Goal: Information Seeking & Learning: Learn about a topic

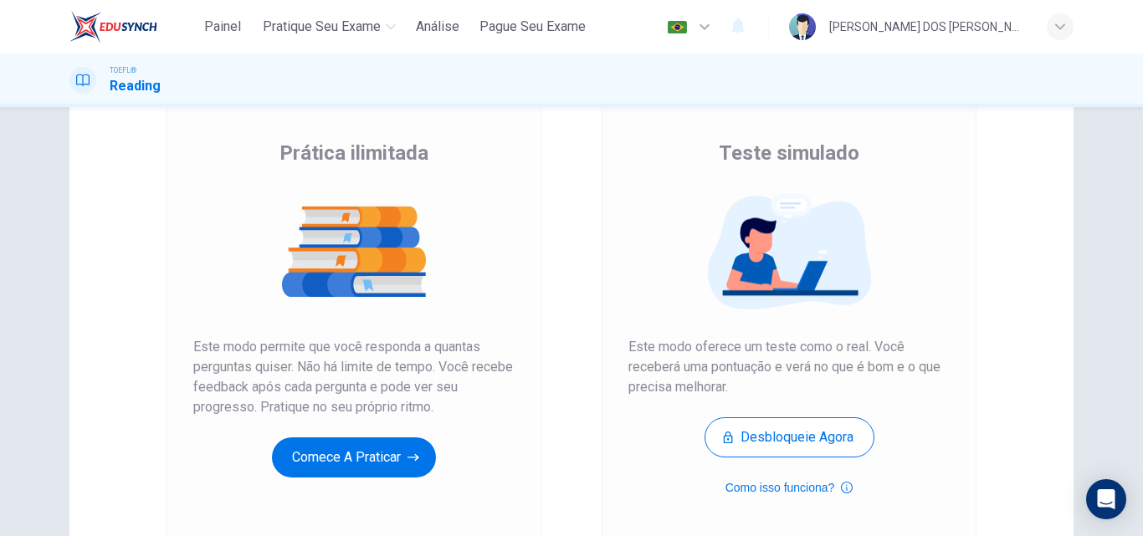
scroll to position [119, 0]
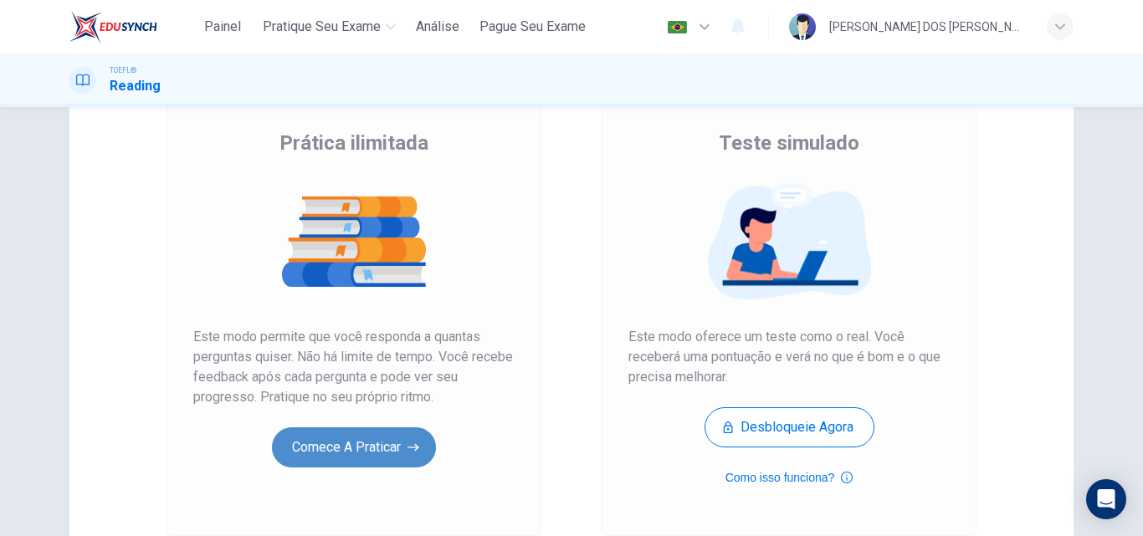
click at [347, 459] on button "Comece a praticar" at bounding box center [354, 448] width 164 height 40
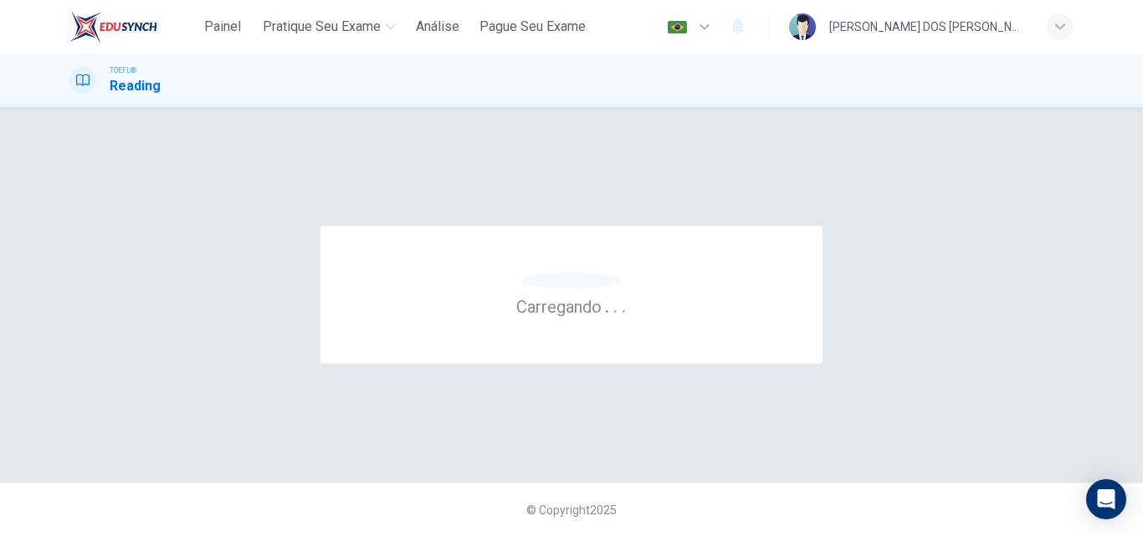
scroll to position [0, 0]
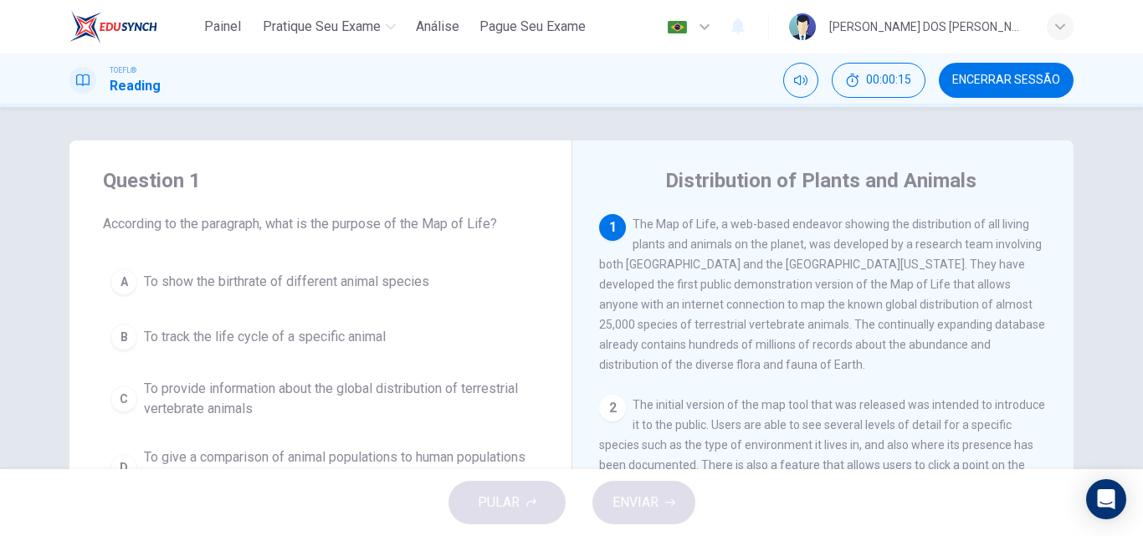
drag, startPoint x: 102, startPoint y: 222, endPoint x: 418, endPoint y: 244, distance: 316.3
click at [418, 244] on div "Question 1 According to the paragraph, what is the purpose of the Map of Life? …" at bounding box center [320, 332] width 502 height 382
drag, startPoint x: 494, startPoint y: 223, endPoint x: 288, endPoint y: 187, distance: 209.0
click at [288, 187] on div "Question 1 According to the paragraph, what is the purpose of the Map of Life?" at bounding box center [320, 200] width 435 height 67
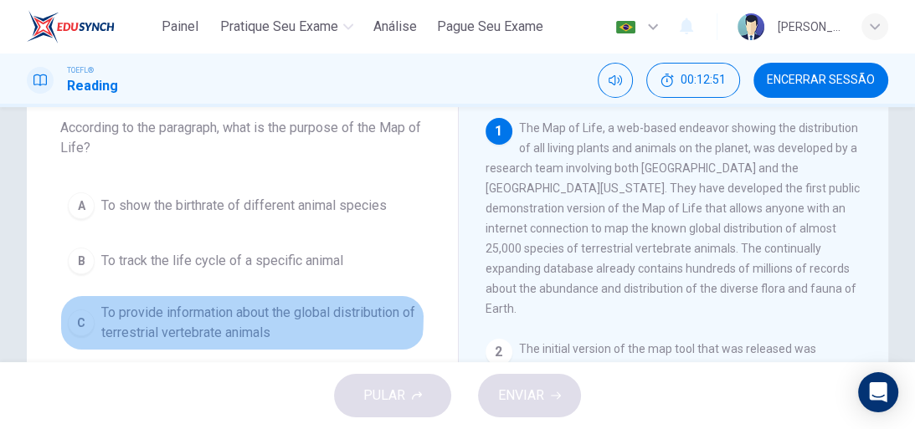
click at [105, 312] on span "To provide information about the global distribution of terrestrial vertebrate …" at bounding box center [258, 323] width 315 height 40
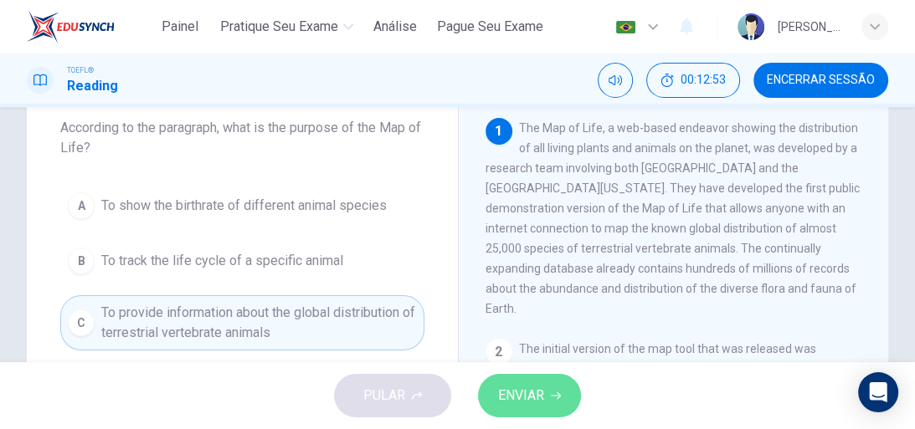
click at [522, 390] on span "ENVIAR" at bounding box center [521, 395] width 46 height 23
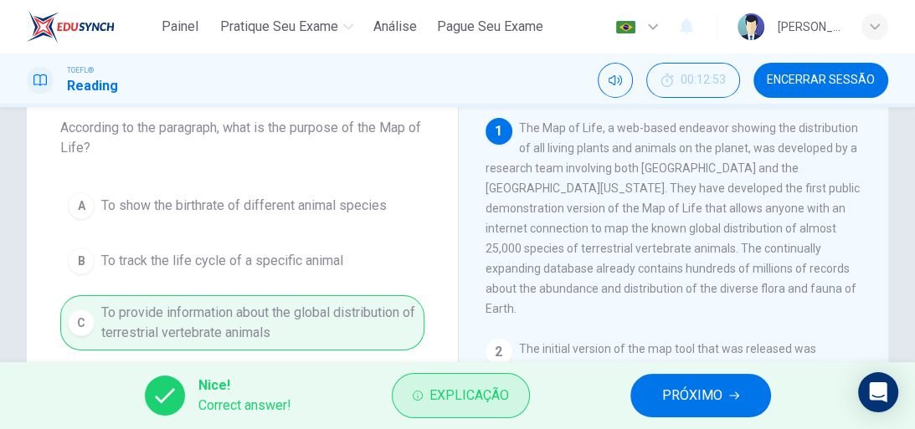
click at [469, 400] on span "Explicação" at bounding box center [468, 395] width 79 height 23
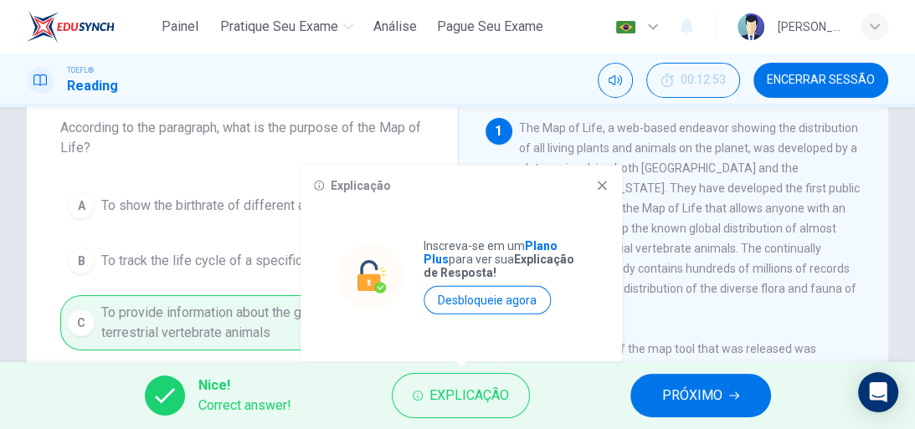
click at [600, 187] on icon at bounding box center [601, 185] width 13 height 13
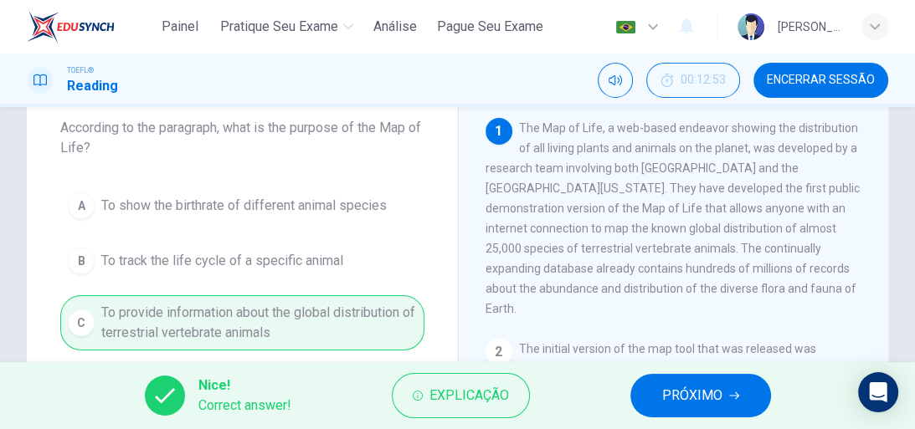
click at [683, 392] on span "PRÓXIMO" at bounding box center [692, 395] width 60 height 23
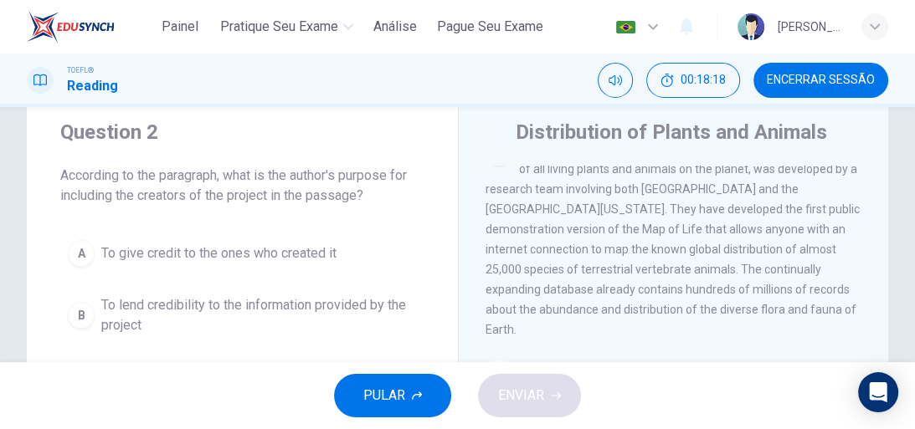
scroll to position [44, 0]
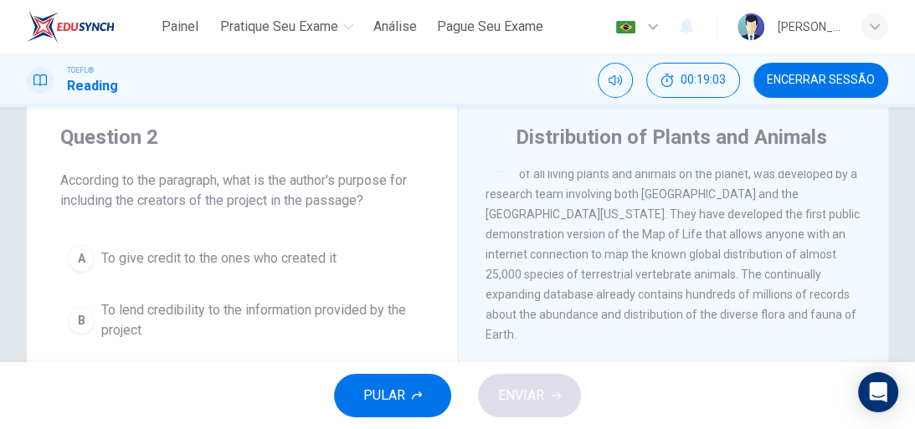
click at [107, 309] on span "To lend credibility to the information provided by the project" at bounding box center [258, 320] width 315 height 40
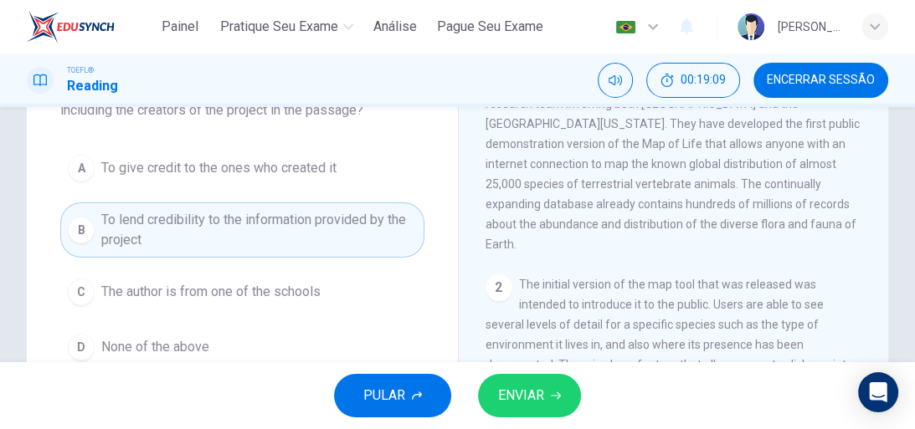
scroll to position [134, 0]
click at [512, 393] on span "ENVIAR" at bounding box center [521, 395] width 46 height 23
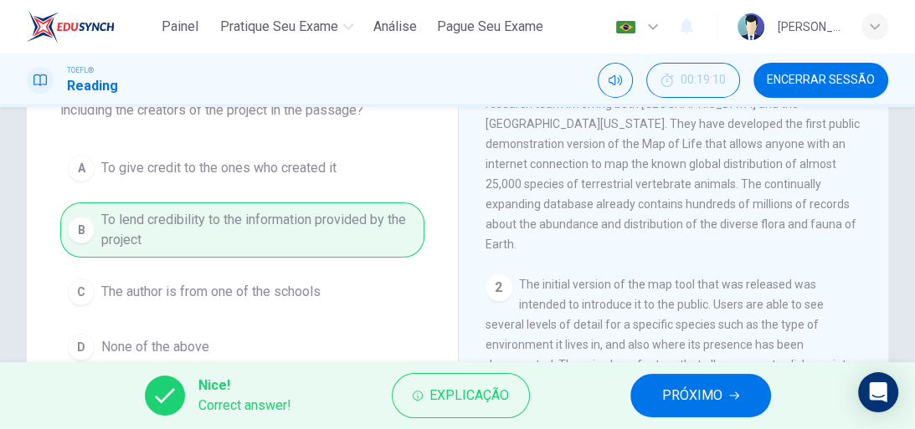
click at [698, 393] on span "PRÓXIMO" at bounding box center [692, 395] width 60 height 23
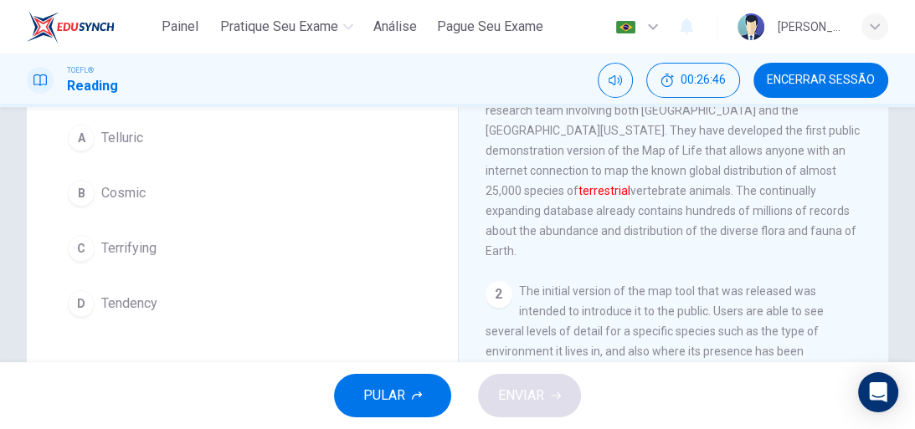
scroll to position [0, 0]
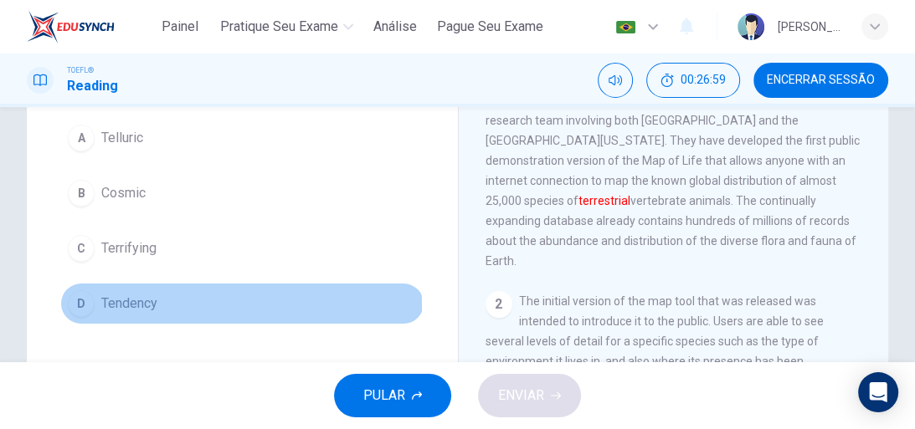
click at [90, 317] on div "D" at bounding box center [81, 303] width 27 height 27
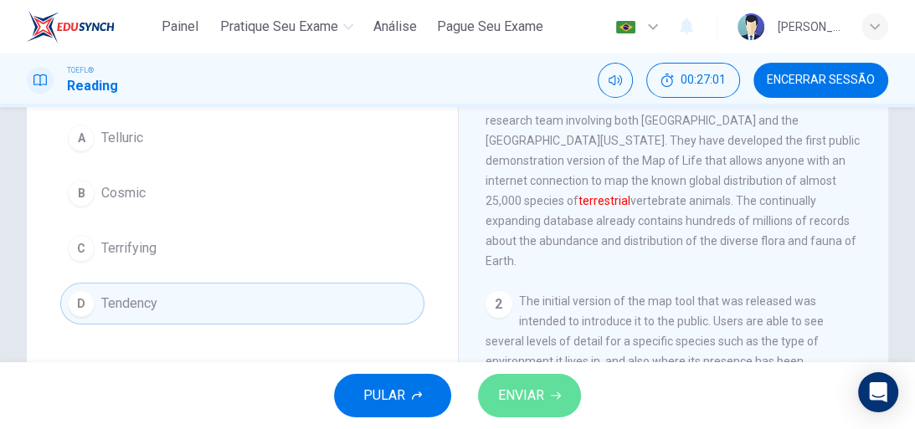
click at [495, 397] on button "ENVIAR" at bounding box center [529, 396] width 103 height 44
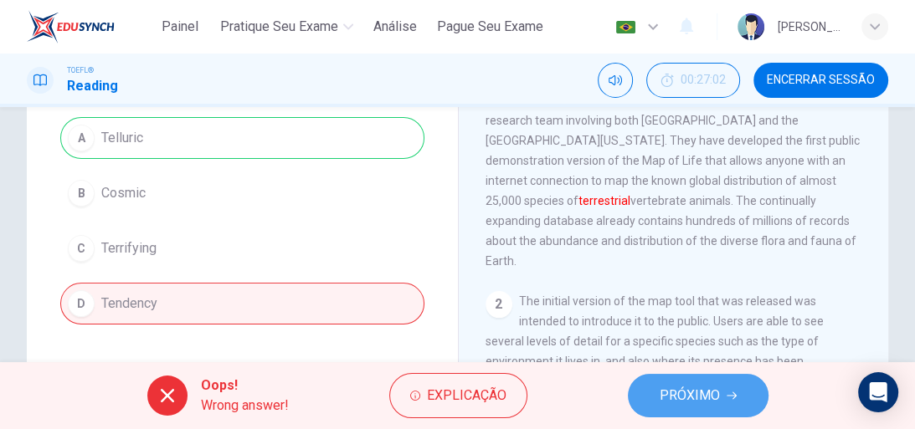
click at [732, 391] on icon "button" at bounding box center [731, 396] width 10 height 10
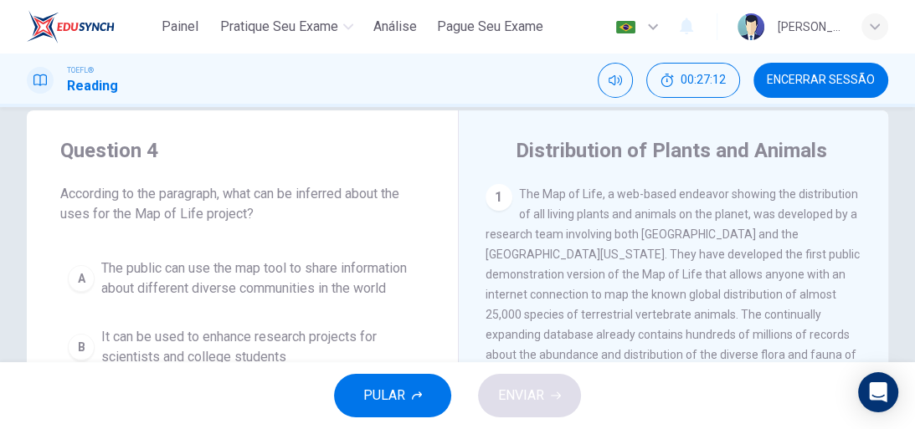
scroll to position [38, 0]
